Goal: Information Seeking & Learning: Understand process/instructions

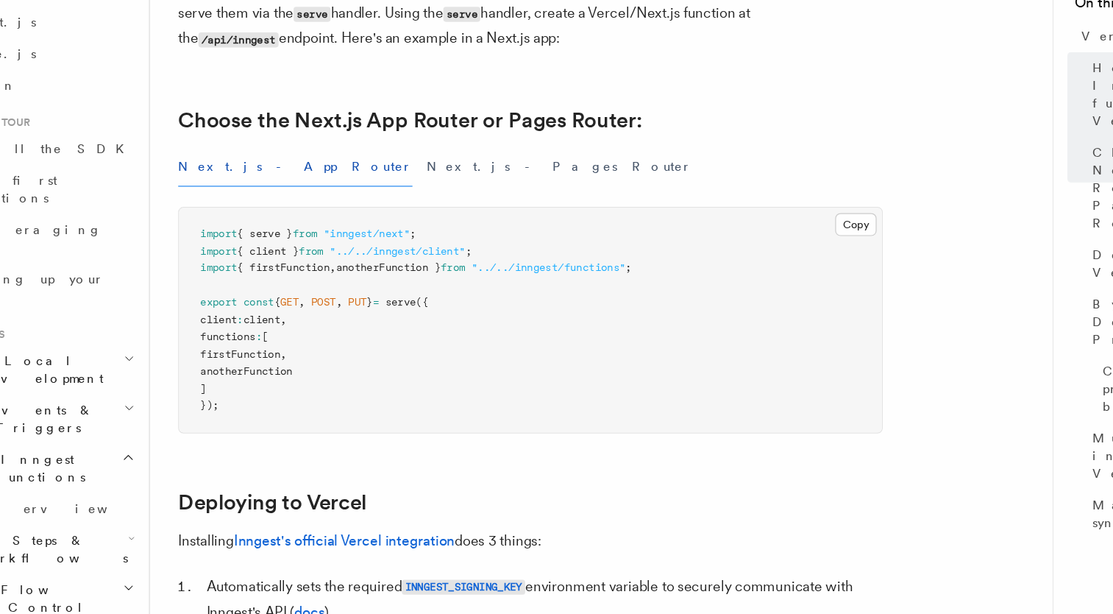
scroll to position [235, 0]
drag, startPoint x: 344, startPoint y: 430, endPoint x: 260, endPoint y: 330, distance: 131.1
click at [260, 330] on pre "import { serve } from "inngest/next" ; import { client } from "../../inngest/cl…" at bounding box center [500, 368] width 587 height 188
drag, startPoint x: 260, startPoint y: 330, endPoint x: 324, endPoint y: 422, distance: 112.2
click at [324, 422] on pre "import { serve } from "inngest/next" ; import { client } from "../../inngest/cl…" at bounding box center [500, 368] width 587 height 188
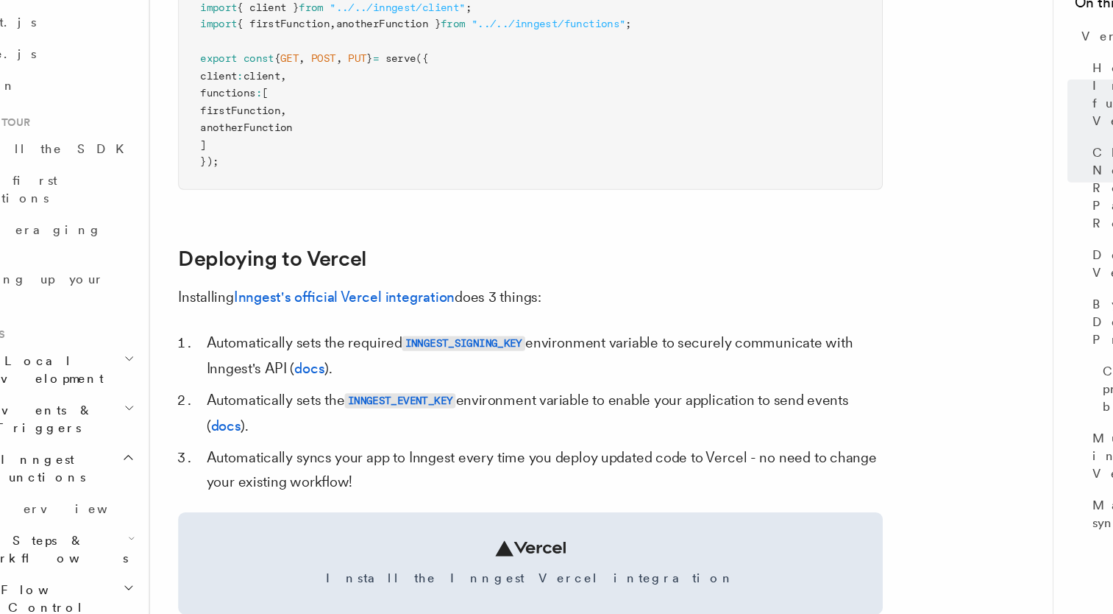
scroll to position [441, 0]
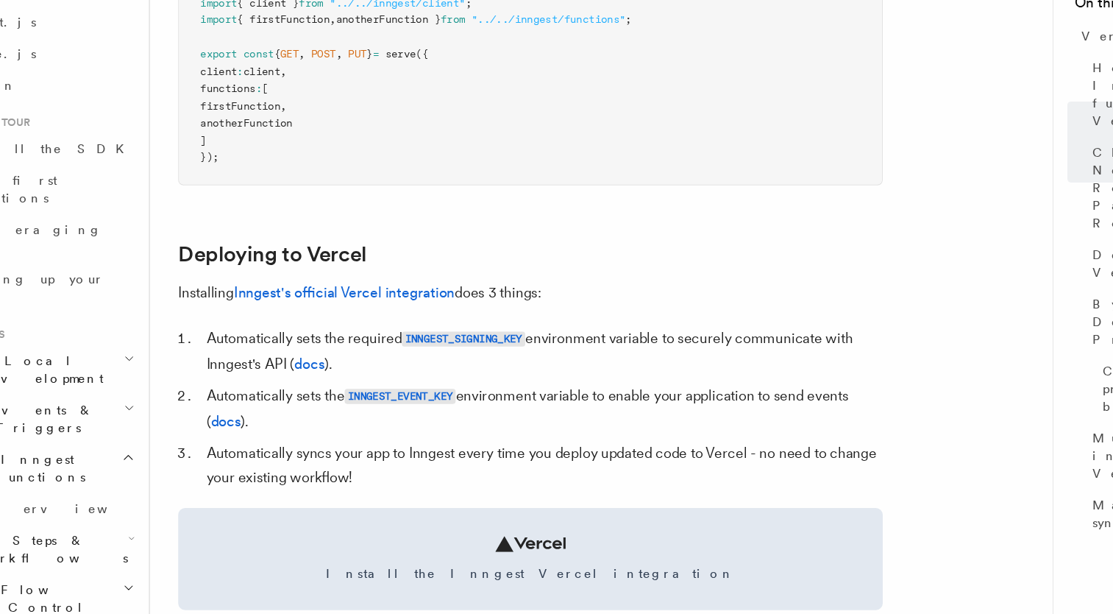
click at [324, 422] on li "Automatically sets the INNGEST_EVENT_KEY environment variable to enable your ap…" at bounding box center [510, 442] width 570 height 42
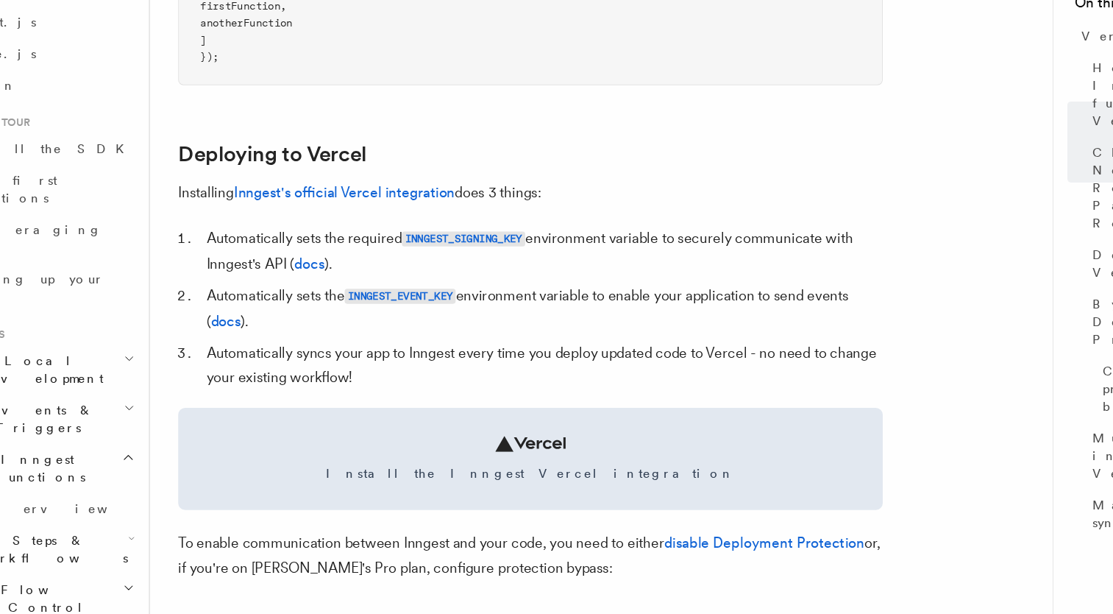
scroll to position [525, 0]
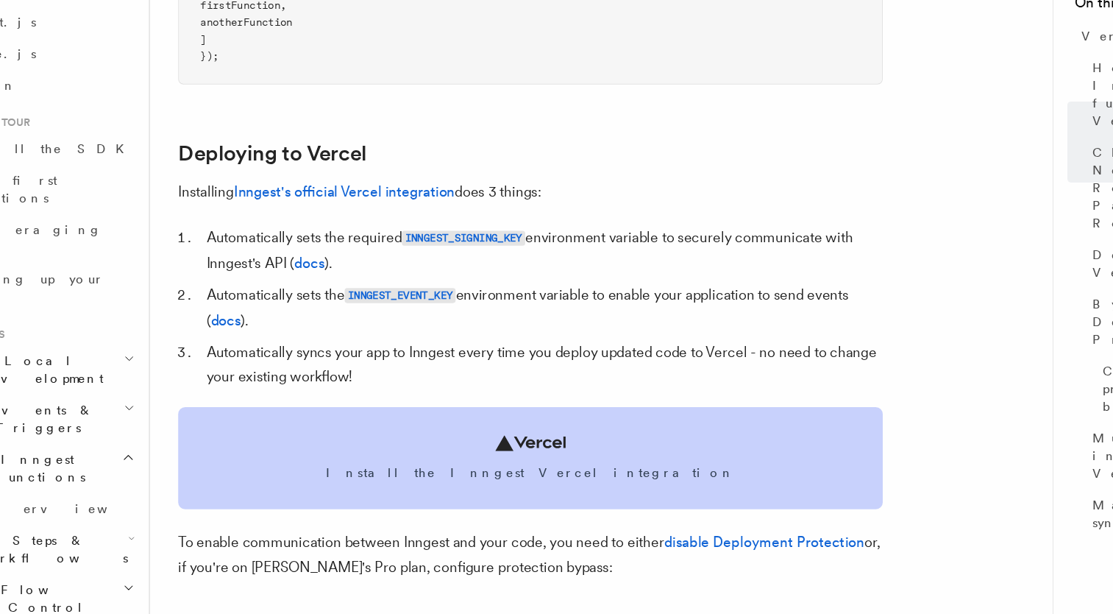
click at [504, 473] on icon at bounding box center [500, 470] width 59 height 13
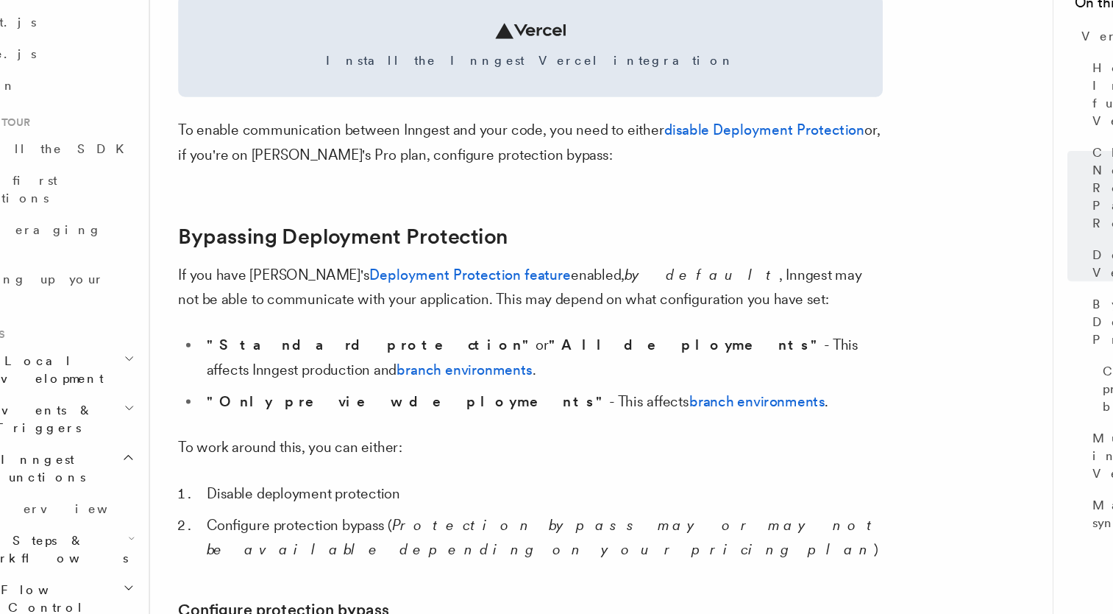
scroll to position [889, 0]
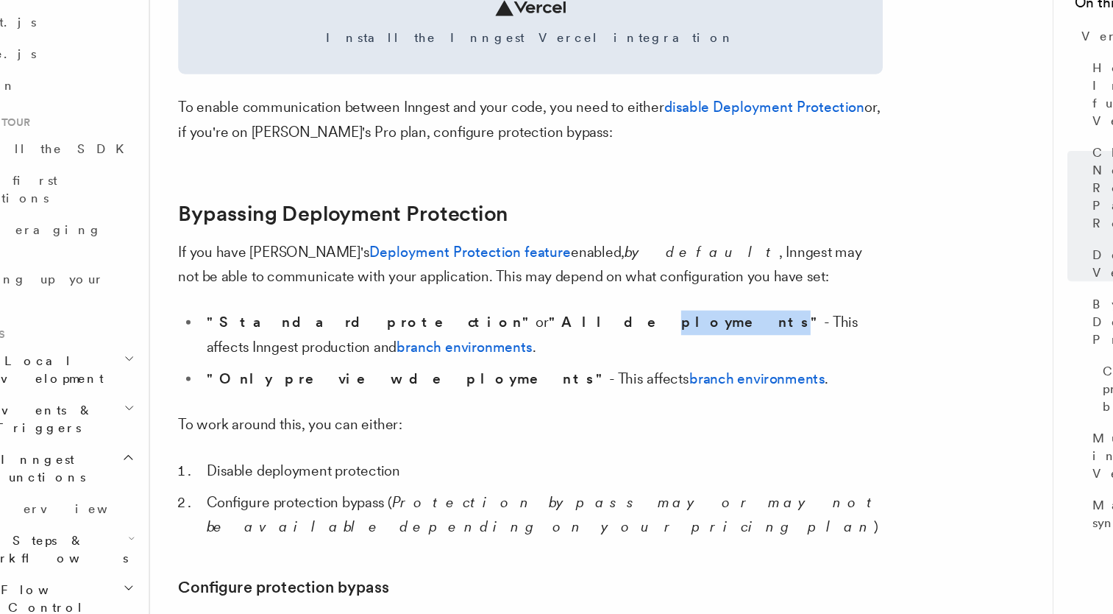
drag, startPoint x: 456, startPoint y: 376, endPoint x: 395, endPoint y: 373, distance: 61.1
click at [516, 373] on strong ""All deployments"" at bounding box center [631, 370] width 230 height 14
drag, startPoint x: 395, startPoint y: 373, endPoint x: 333, endPoint y: 392, distance: 65.4
click at [333, 410] on strong ""Only preview deployments"" at bounding box center [398, 417] width 336 height 14
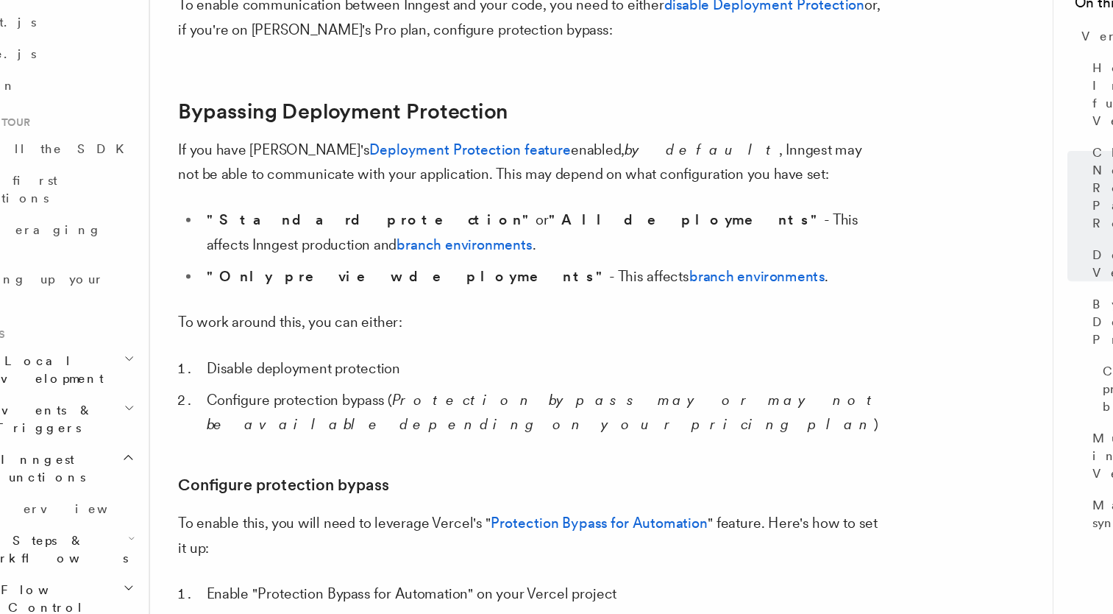
scroll to position [974, 0]
drag, startPoint x: 333, startPoint y: 392, endPoint x: 245, endPoint y: 397, distance: 87.7
click at [245, 398] on li "Disable deployment protection" at bounding box center [510, 408] width 570 height 21
drag, startPoint x: 245, startPoint y: 397, endPoint x: 294, endPoint y: 456, distance: 76.9
click at [294, 495] on link "Configure protection bypass" at bounding box center [294, 505] width 176 height 21
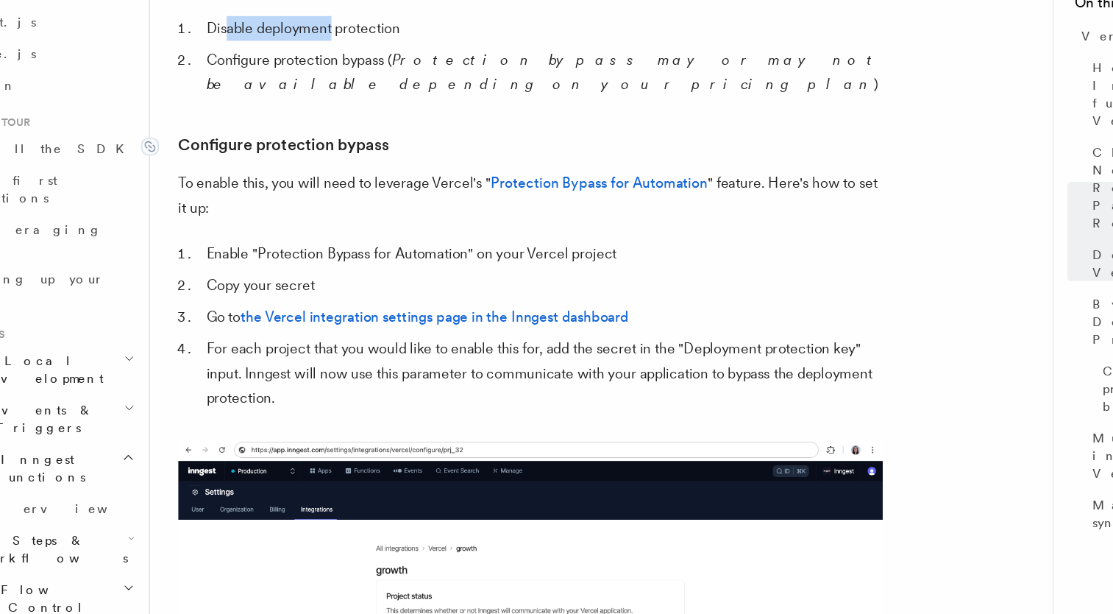
scroll to position [1260, 0]
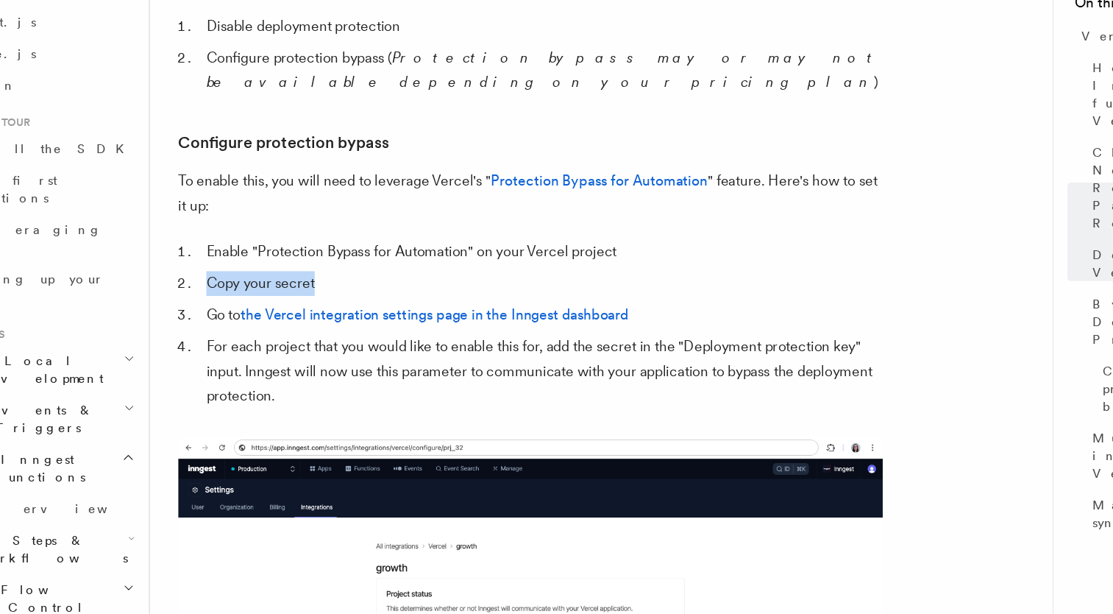
drag, startPoint x: 227, startPoint y: 302, endPoint x: 330, endPoint y: 301, distance: 103.0
click at [330, 327] on li "Copy your secret" at bounding box center [510, 337] width 570 height 21
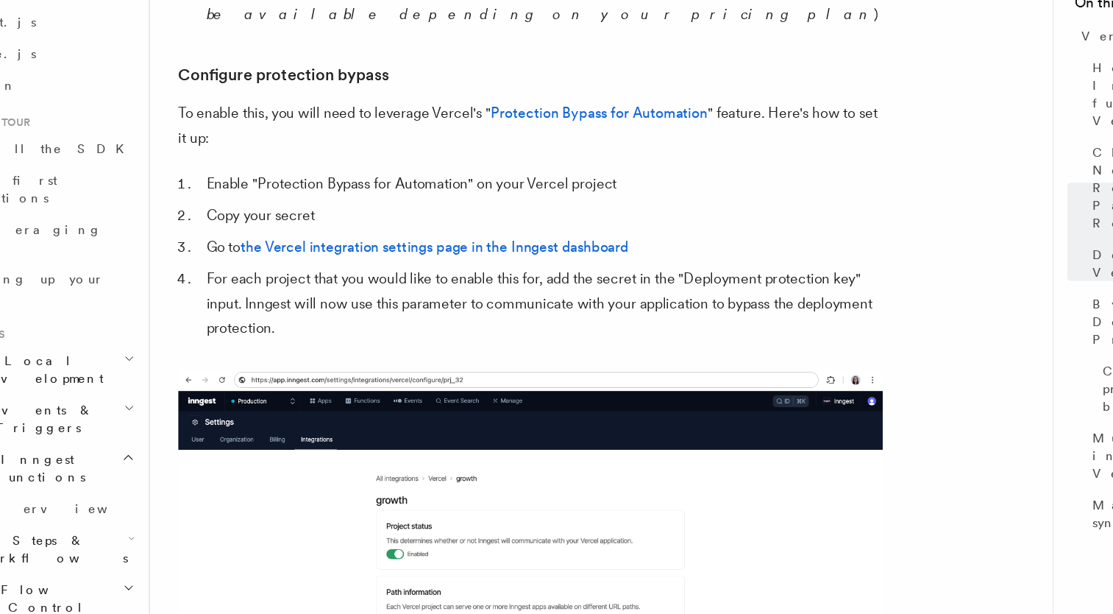
drag, startPoint x: 330, startPoint y: 301, endPoint x: 269, endPoint y: 288, distance: 63.2
click at [269, 324] on li "For each project that you would like to enable this for, add the secret in the …" at bounding box center [510, 355] width 570 height 62
click at [313, 300] on link "the Vercel integration settings page in the Inngest dashboard" at bounding box center [420, 307] width 324 height 14
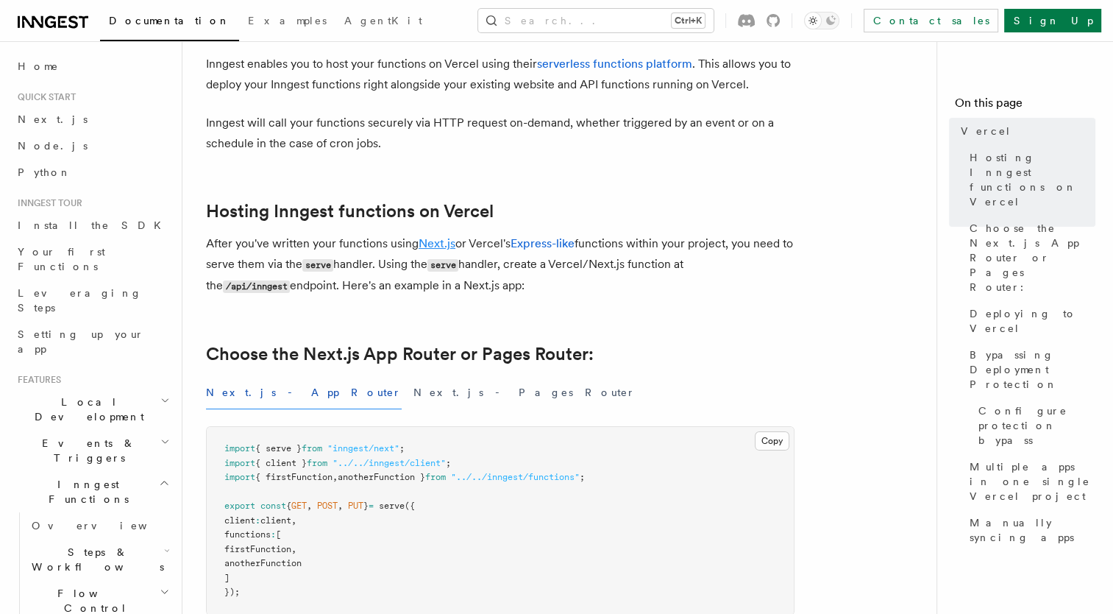
scroll to position [82, 0]
click at [414, 397] on button "Next.js - Pages Router" at bounding box center [525, 391] width 222 height 33
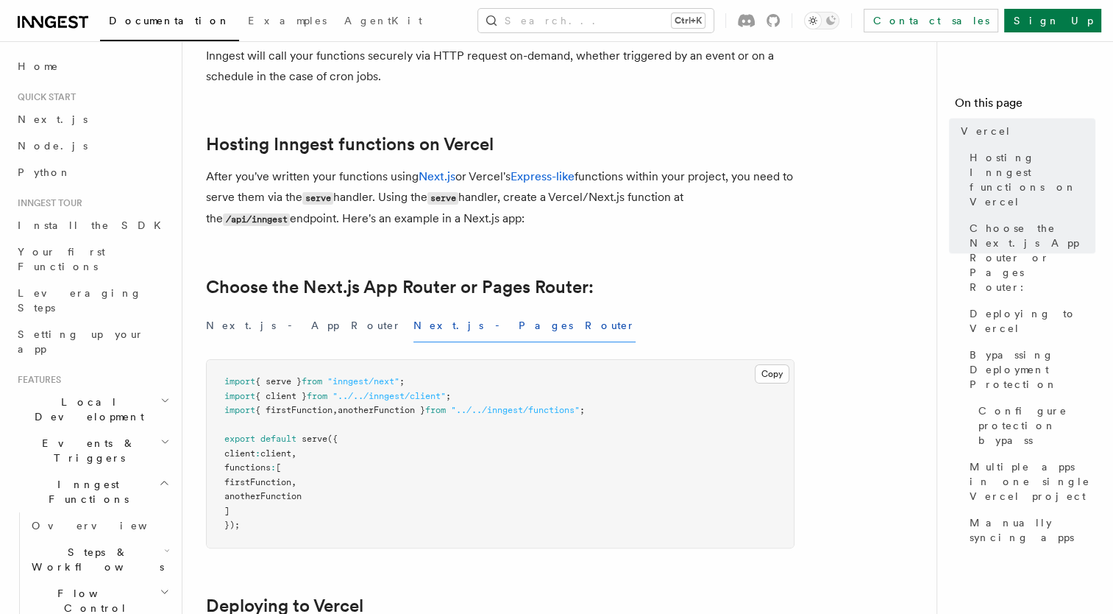
scroll to position [136, 0]
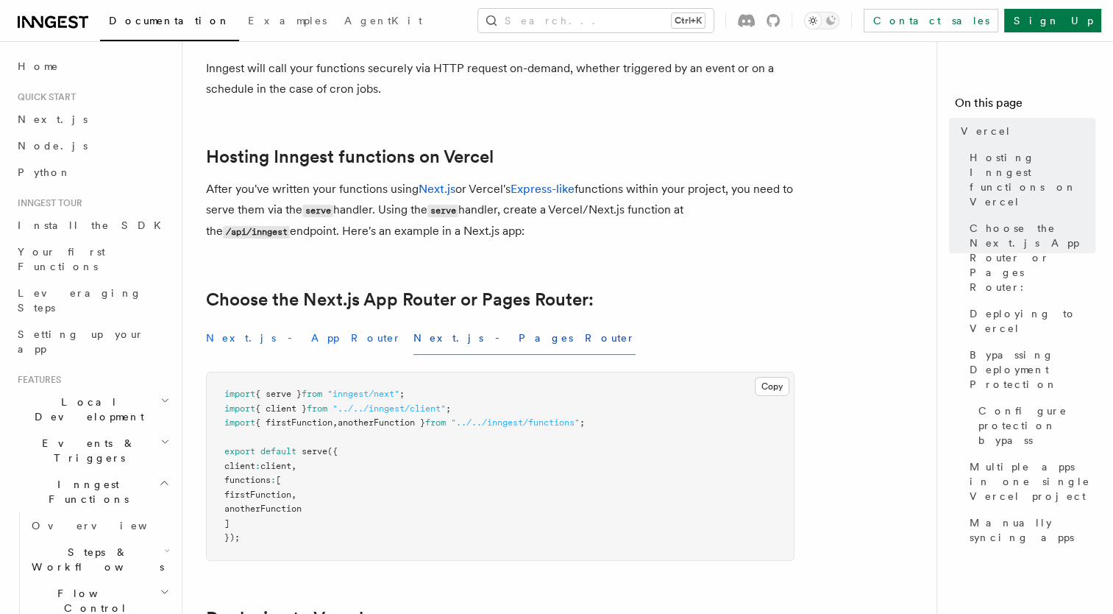
click at [280, 341] on button "Next.js - App Router" at bounding box center [304, 338] width 196 height 33
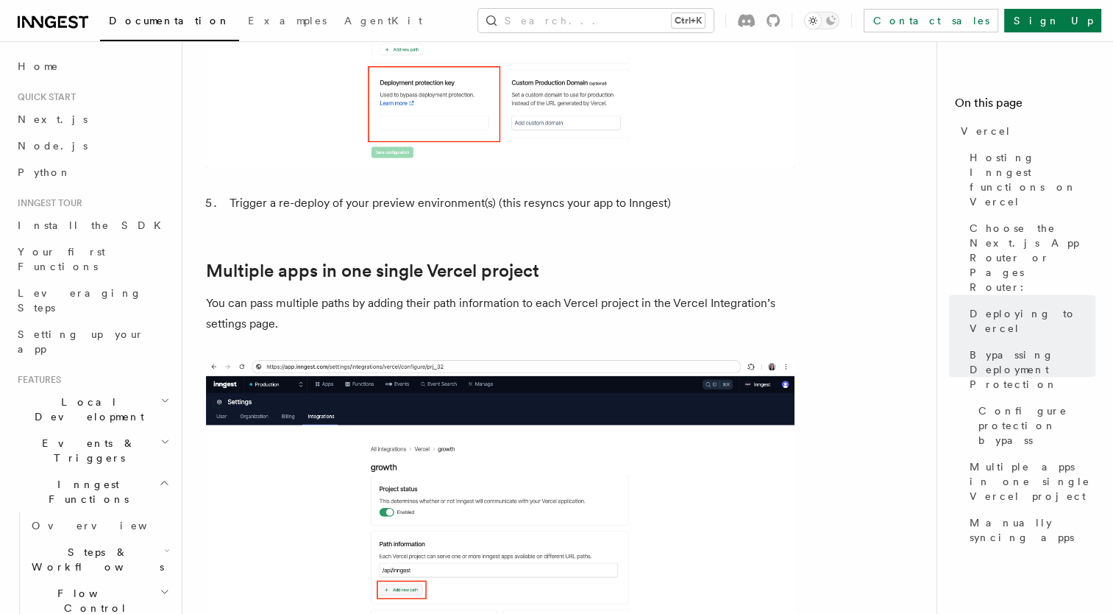
scroll to position [2082, 0]
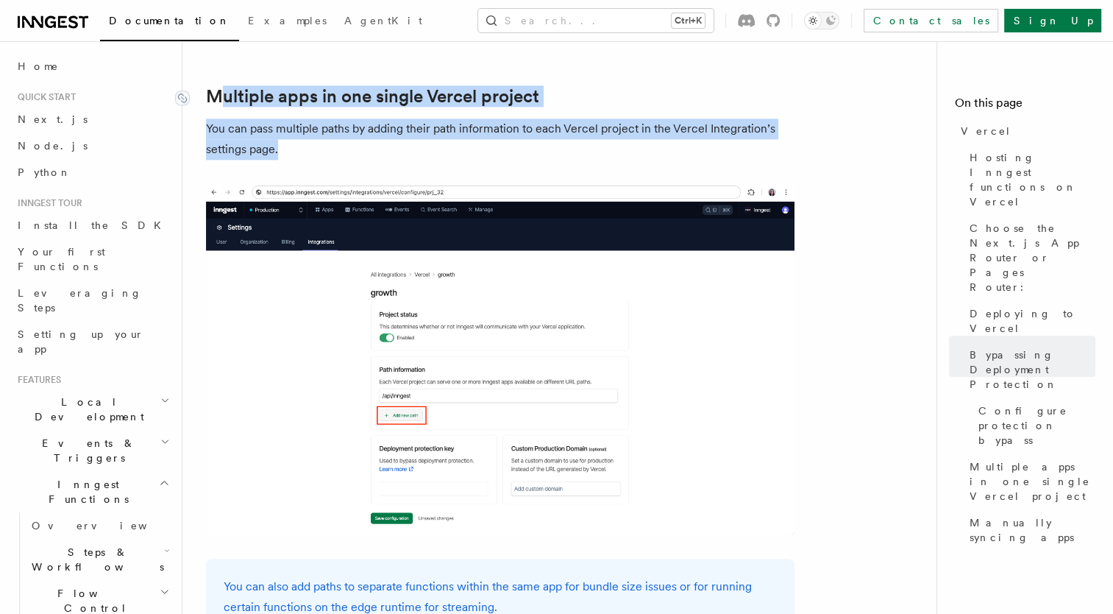
drag, startPoint x: 318, startPoint y: 106, endPoint x: 221, endPoint y: 61, distance: 107.0
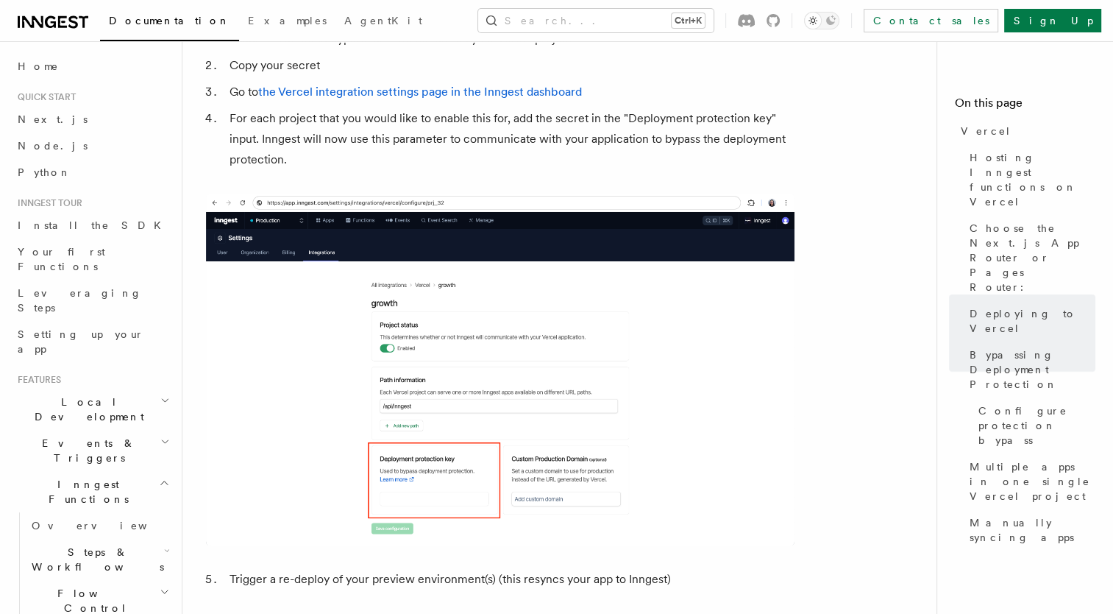
scroll to position [1457, 0]
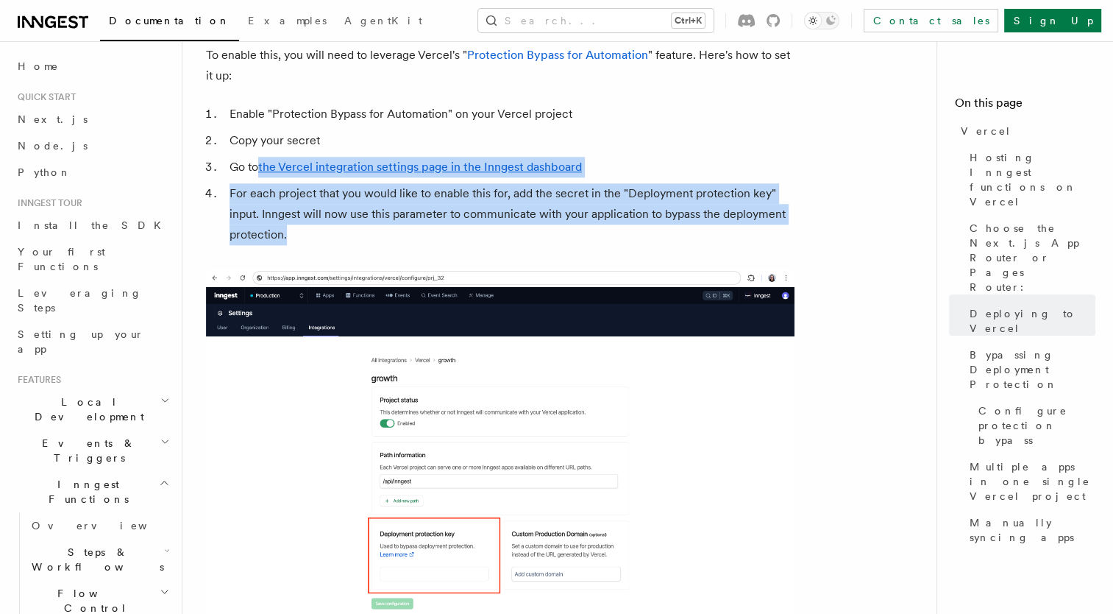
drag, startPoint x: 256, startPoint y: 127, endPoint x: 321, endPoint y: 185, distance: 87.0
click at [321, 185] on ol "Enable "Protection Bypass for Automation" on your Vercel project Copy your secr…" at bounding box center [500, 174] width 589 height 141
click at [321, 185] on li "For each project that you would like to enable this for, add the secret in the …" at bounding box center [510, 214] width 570 height 62
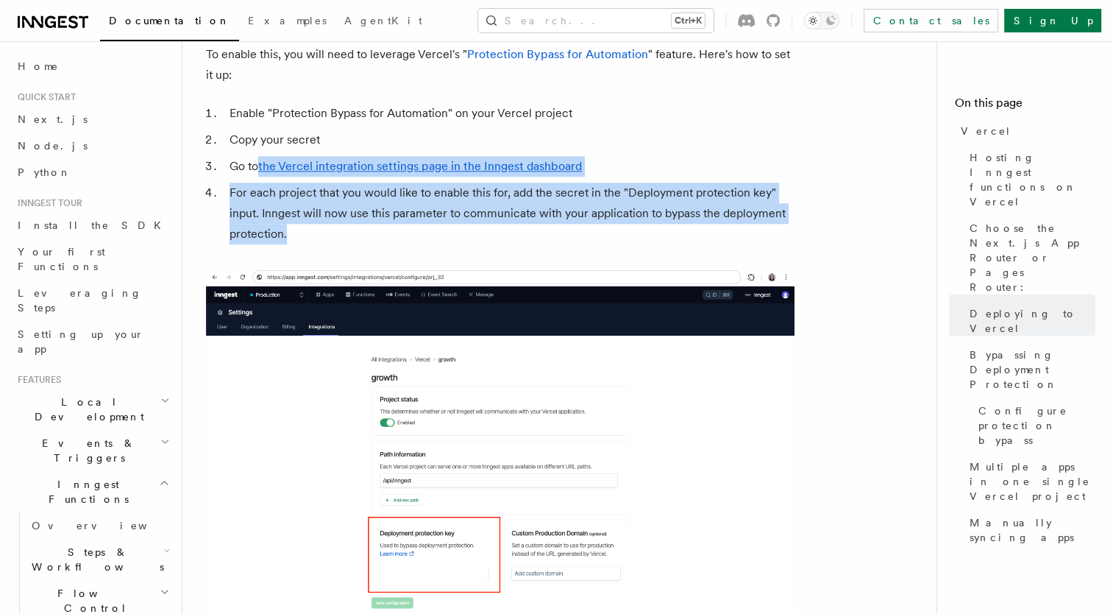
click at [321, 185] on li "For each project that you would like to enable this for, add the secret in the …" at bounding box center [510, 213] width 570 height 62
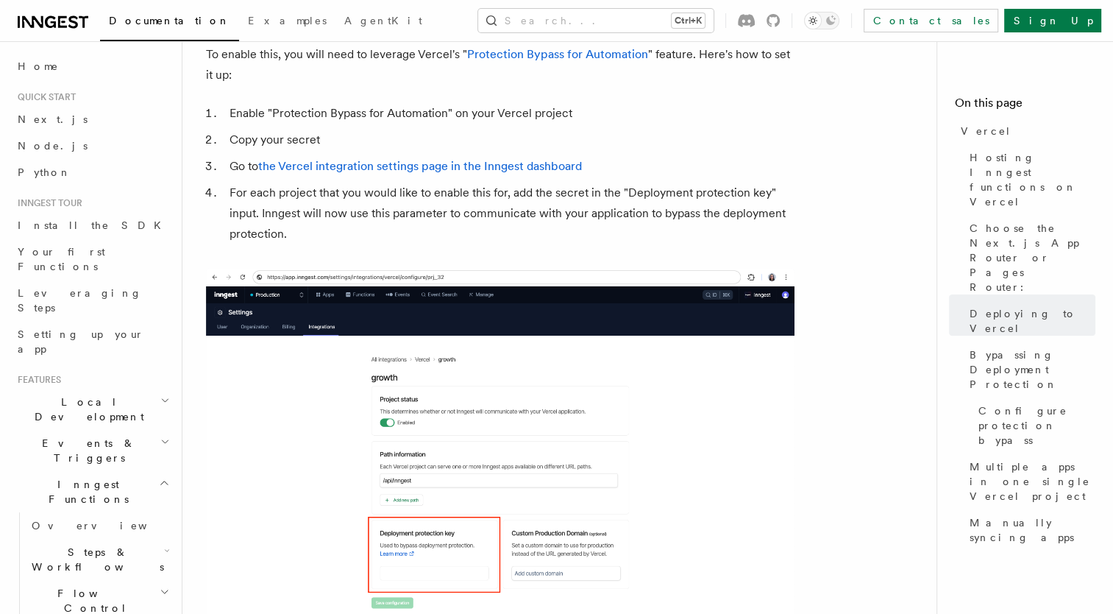
click at [321, 185] on li "For each project that you would like to enable this for, add the secret in the …" at bounding box center [510, 213] width 570 height 62
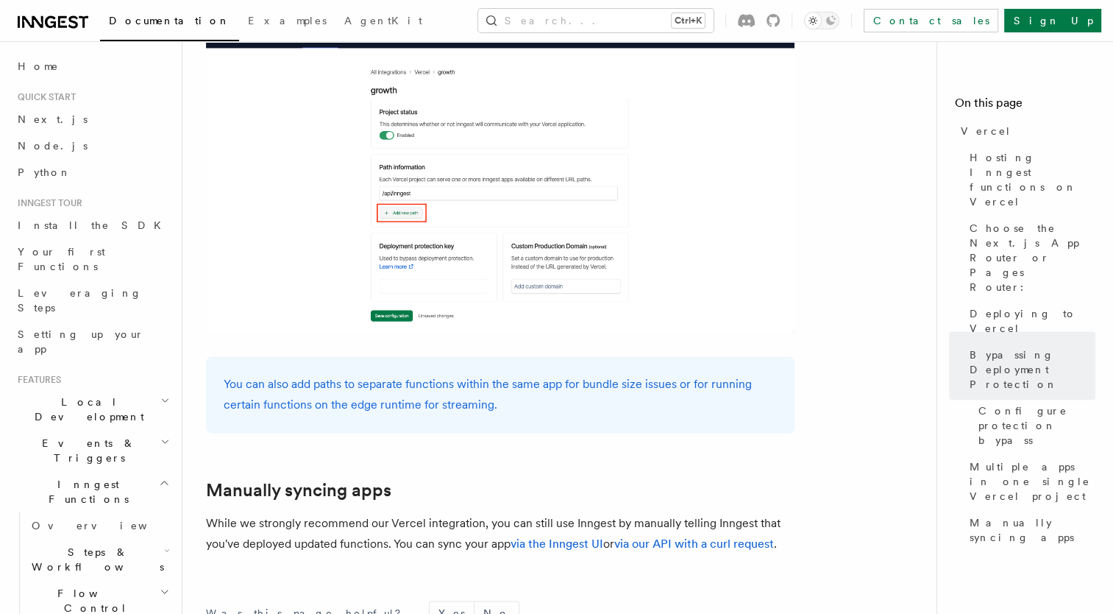
scroll to position [2475, 0]
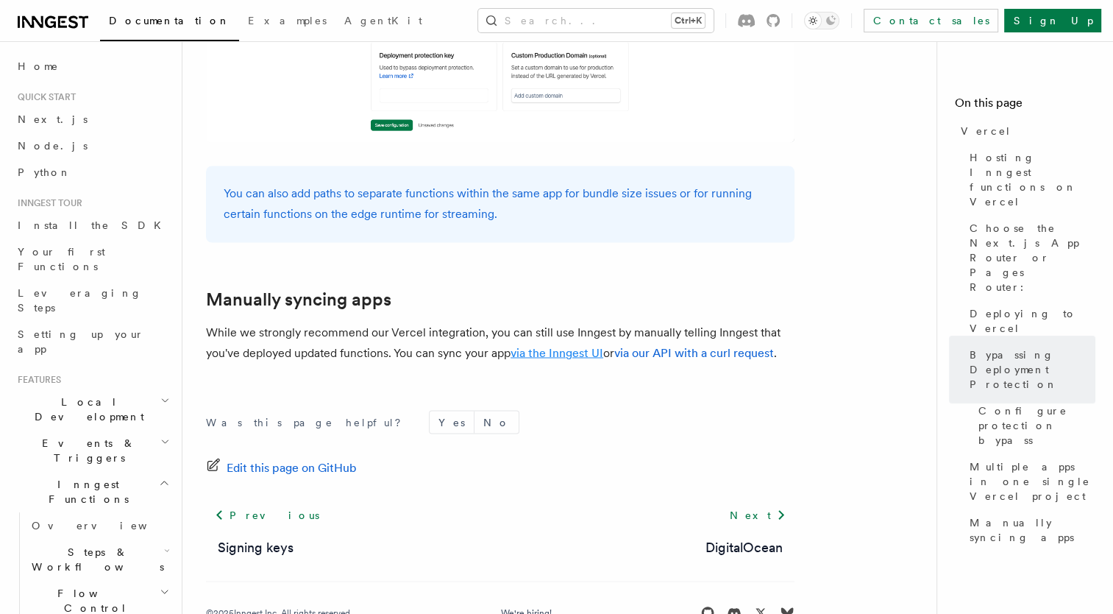
click at [581, 345] on link "via the Inngest UI" at bounding box center [557, 352] width 93 height 14
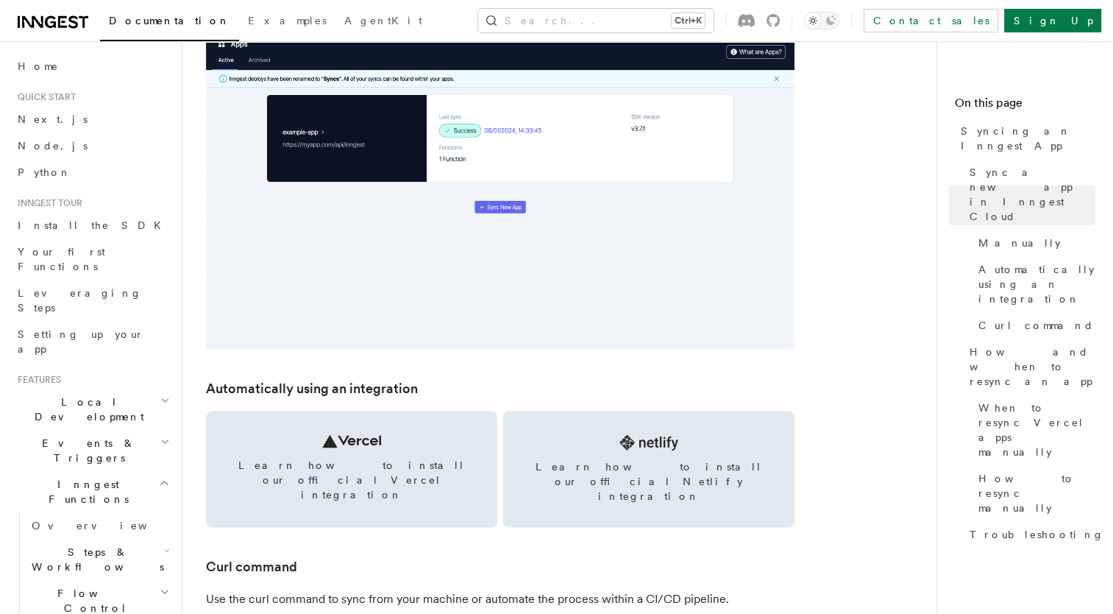
scroll to position [1742, 0]
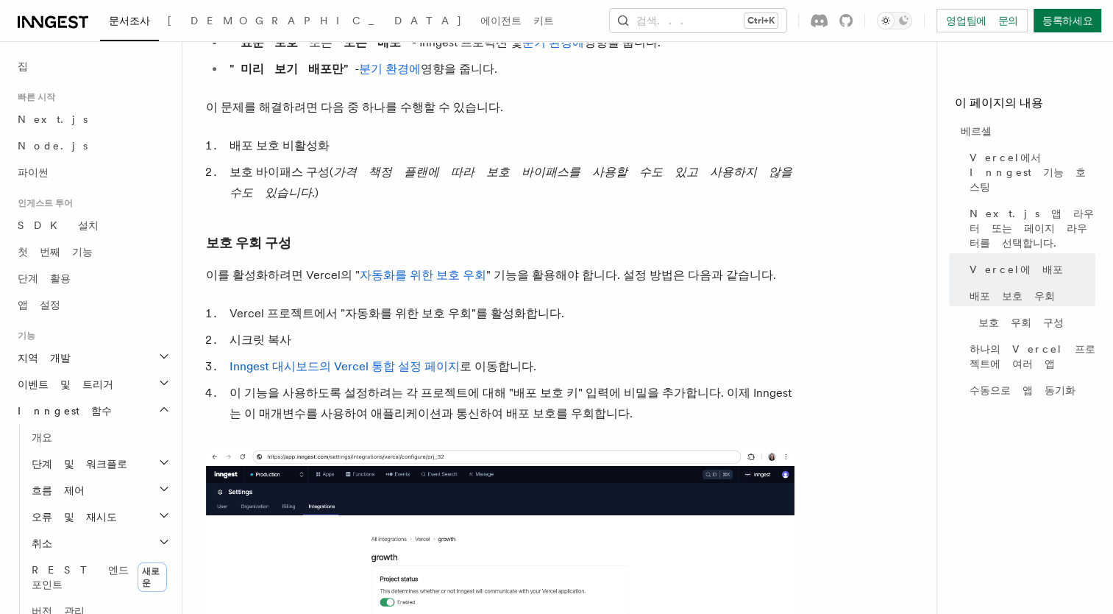
scroll to position [1275, 0]
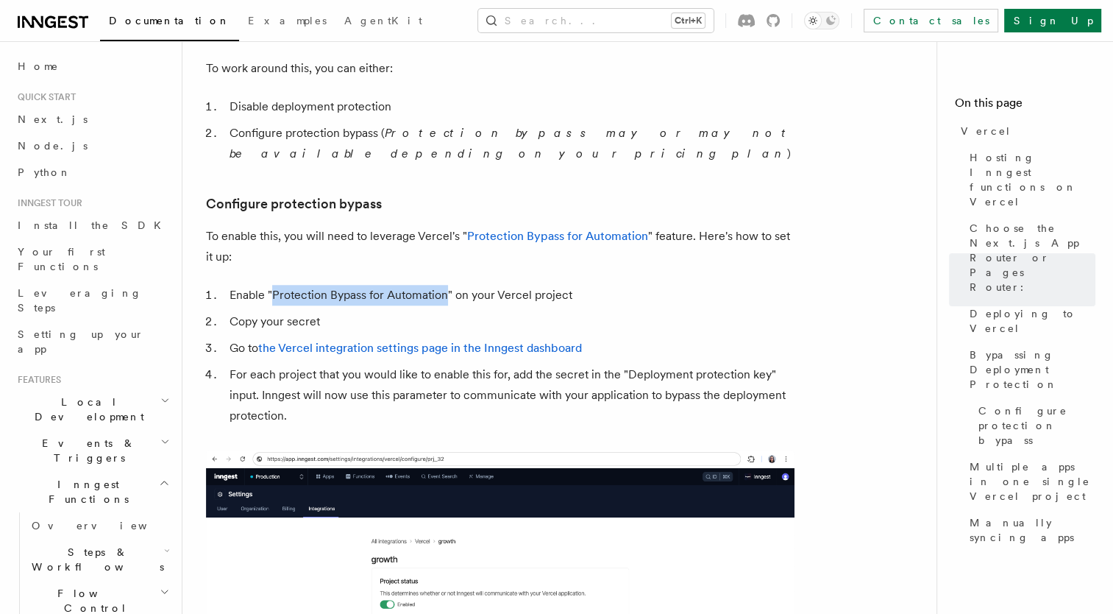
drag, startPoint x: 445, startPoint y: 256, endPoint x: 274, endPoint y: 257, distance: 170.7
click at [274, 285] on li "Enable "Protection Bypass for Automation" on your Vercel project" at bounding box center [510, 295] width 570 height 21
copy li "Protection Bypass for Automation"
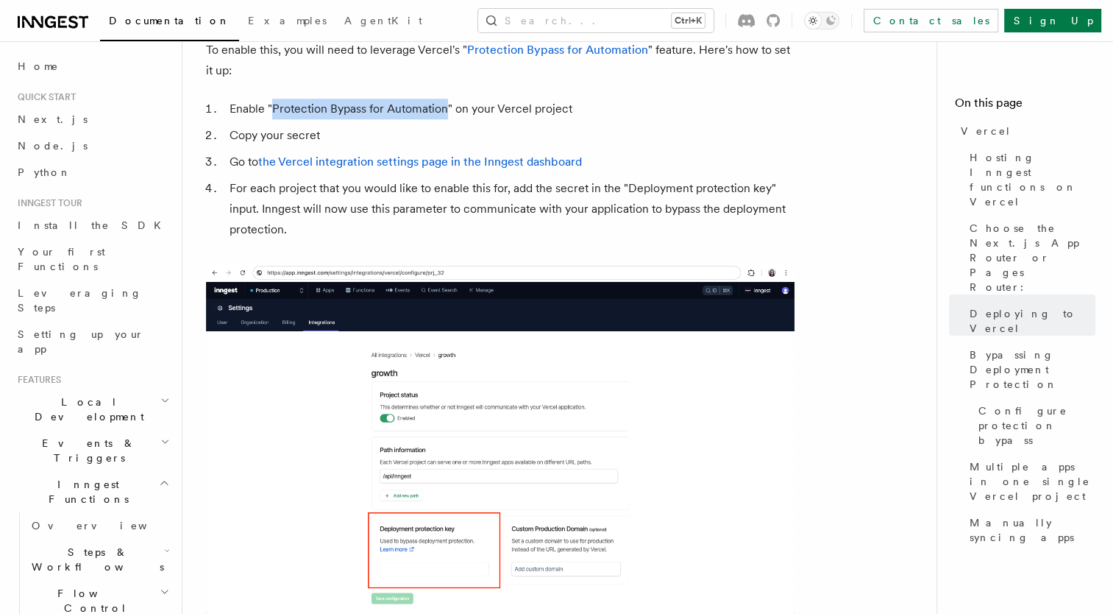
scroll to position [1462, 0]
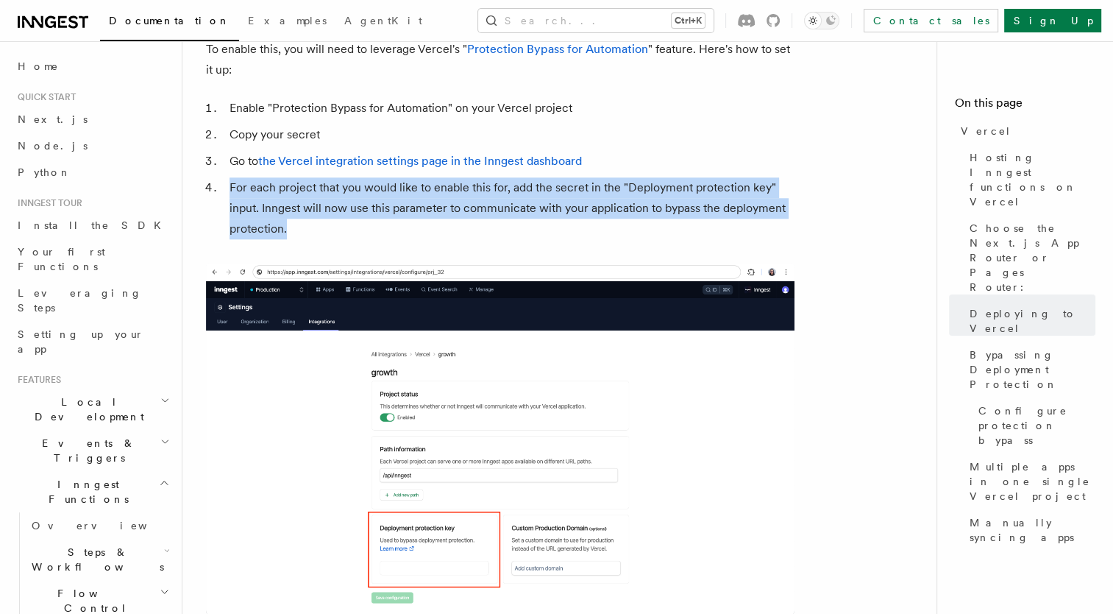
drag, startPoint x: 400, startPoint y: 185, endPoint x: 231, endPoint y: 150, distance: 172.0
click at [231, 177] on li "For each project that you would like to enable this for, add the secret in the …" at bounding box center [510, 208] width 570 height 62
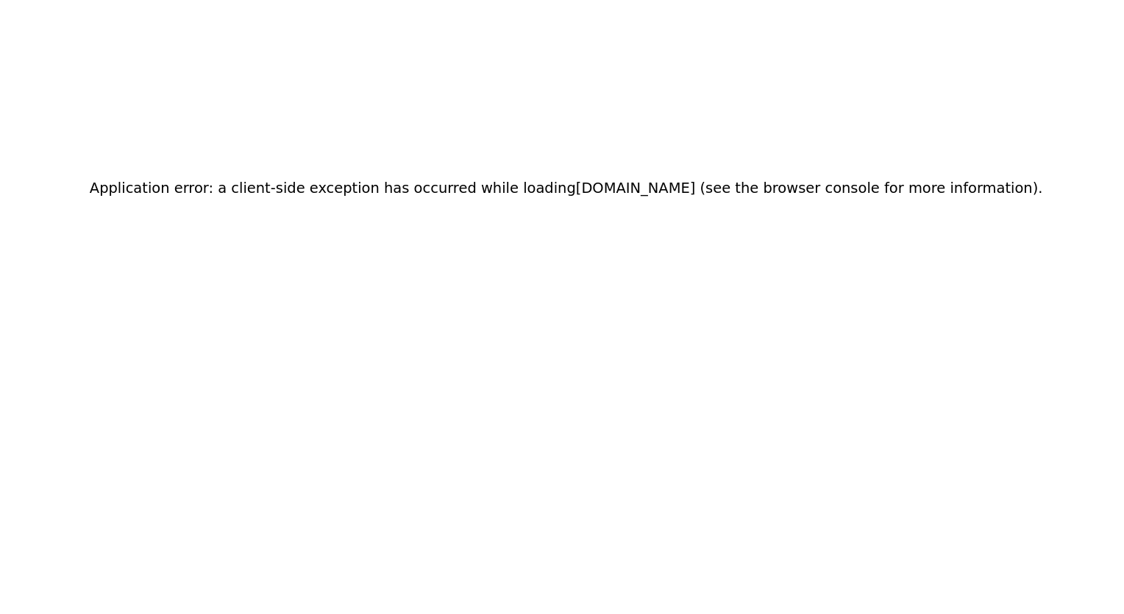
scroll to position [0, 0]
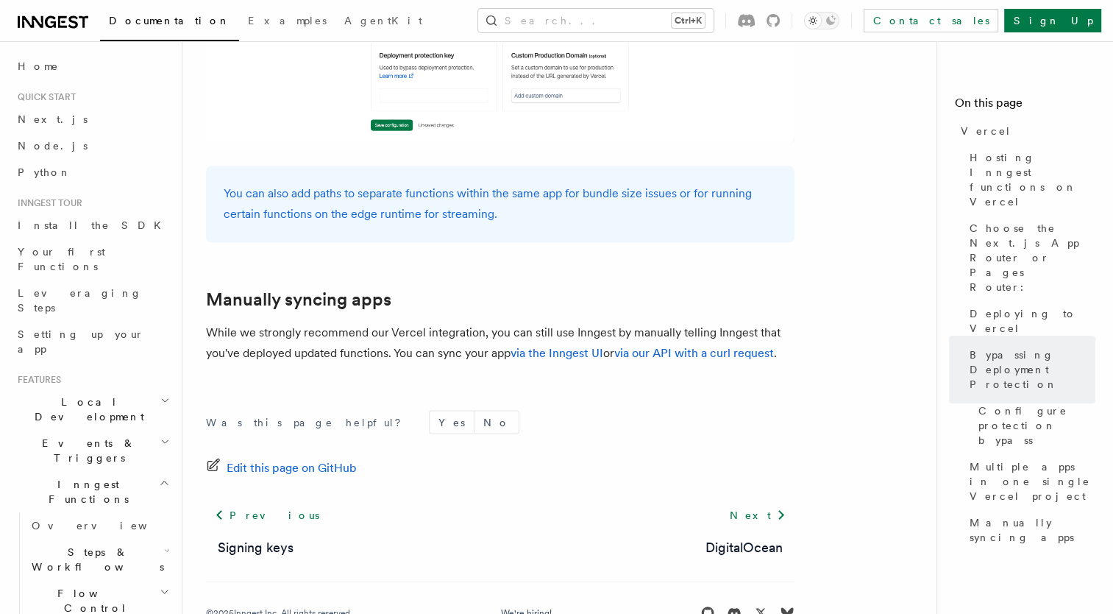
scroll to position [2468, 0]
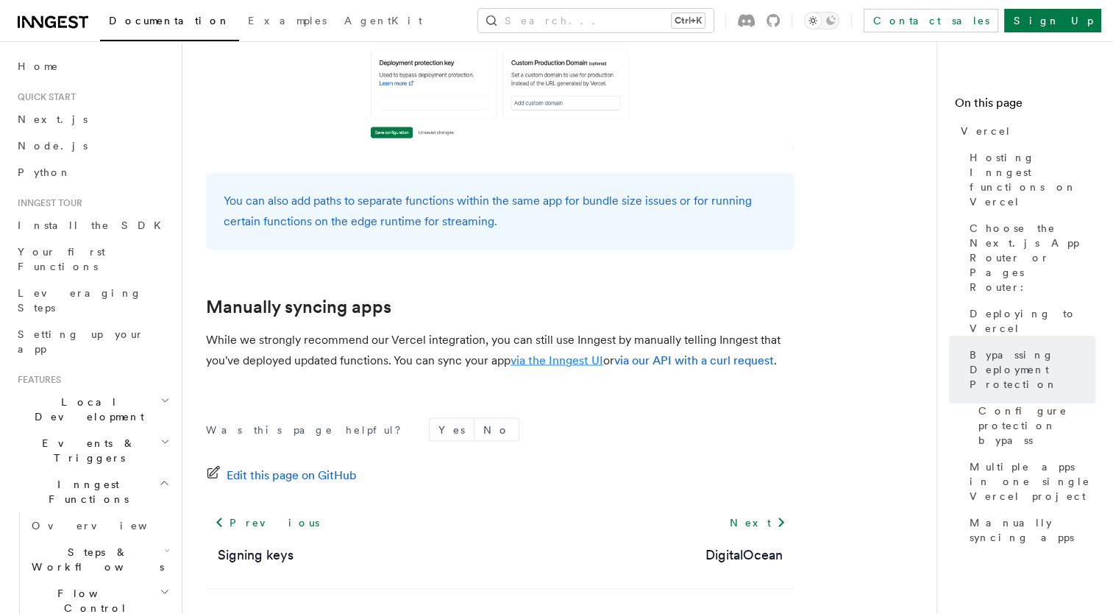
click at [575, 352] on link "via the Inngest UI" at bounding box center [557, 359] width 93 height 14
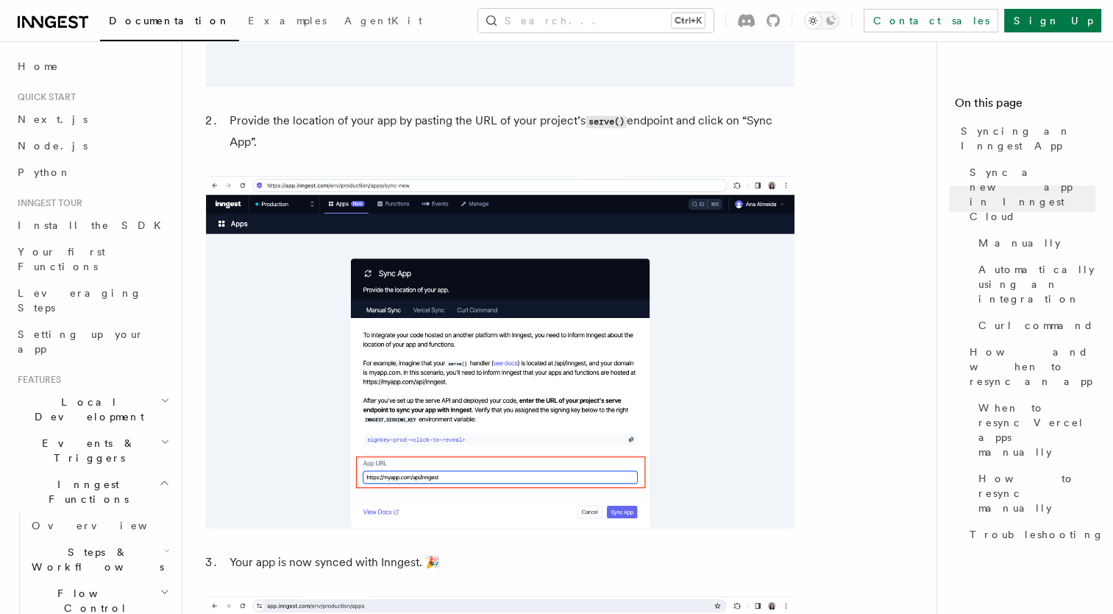
scroll to position [1139, 0]
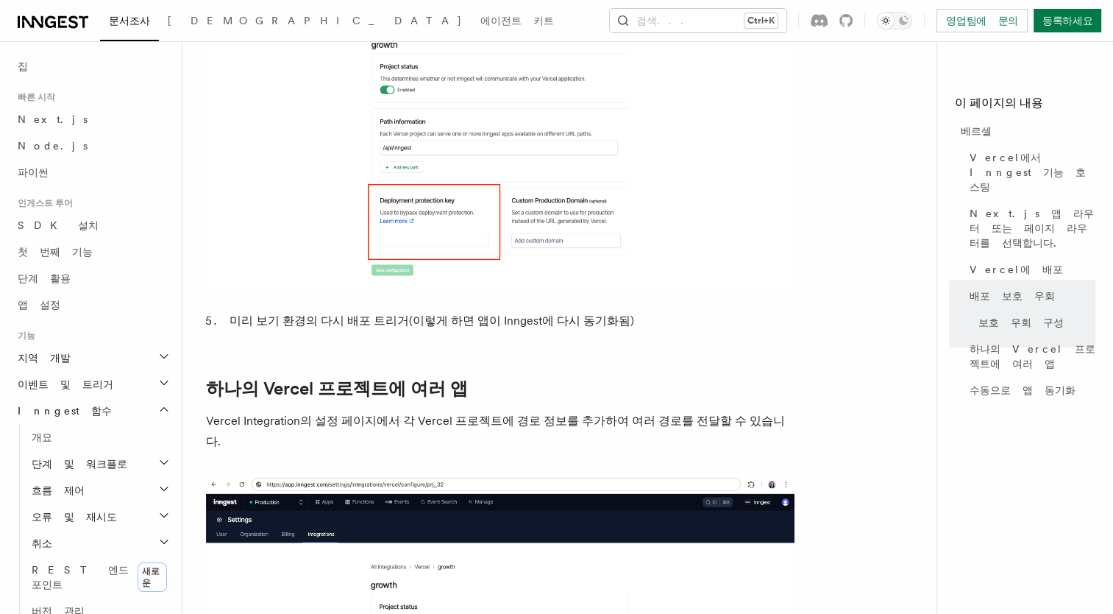
scroll to position [1728, 0]
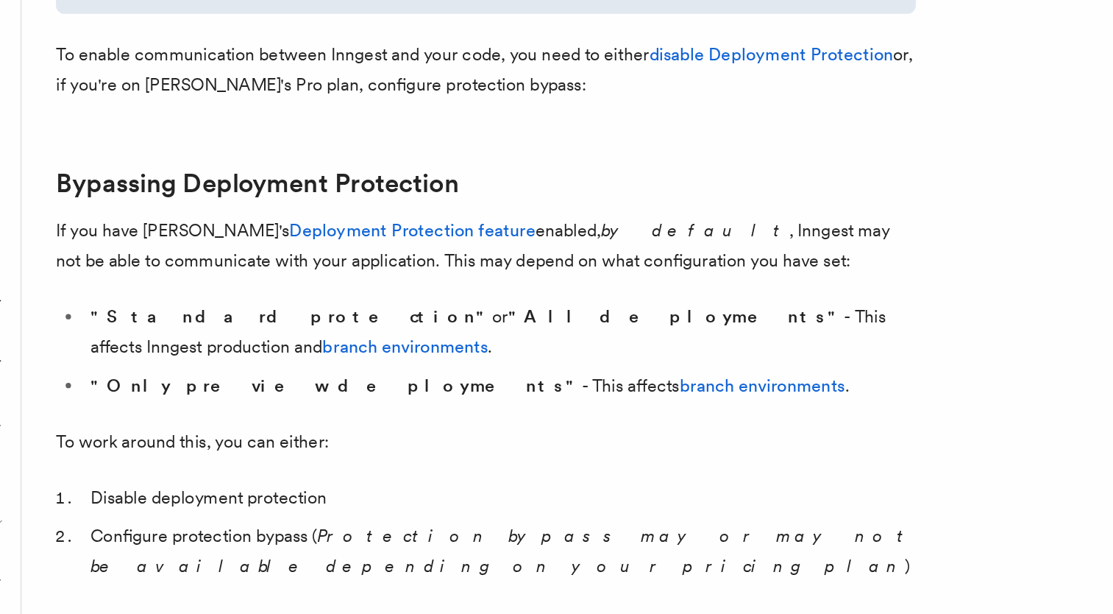
scroll to position [849, 0]
click at [702, 417] on li ""Standard protection" or "All deployments" - This affects Inngest production an…" at bounding box center [510, 420] width 570 height 41
click at [502, 423] on link "branch environments" at bounding box center [444, 430] width 113 height 14
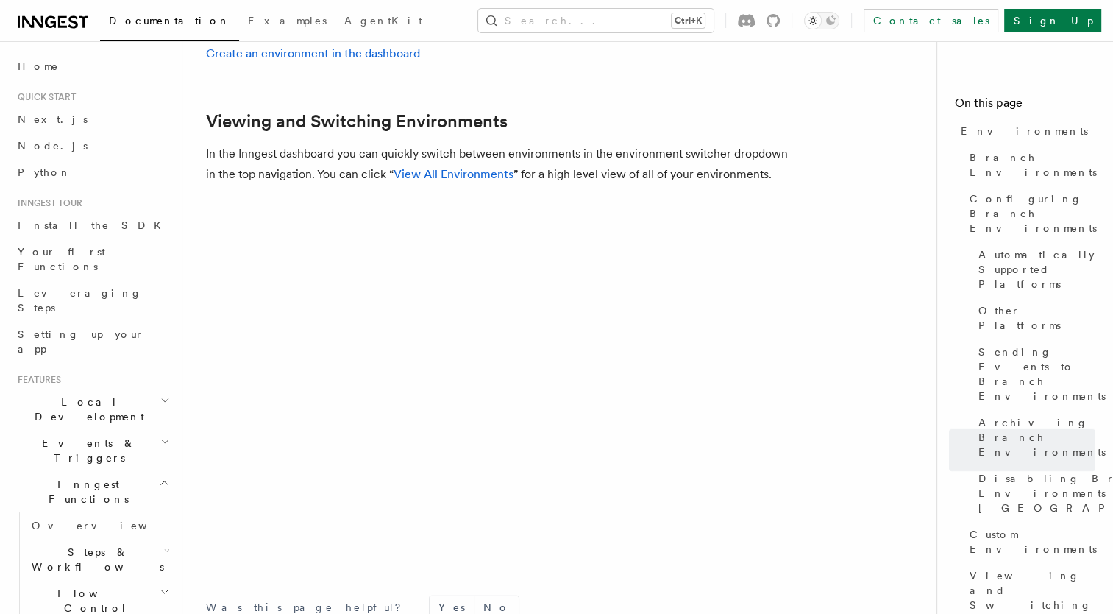
scroll to position [3406, 0]
